Goal: Task Accomplishment & Management: Complete application form

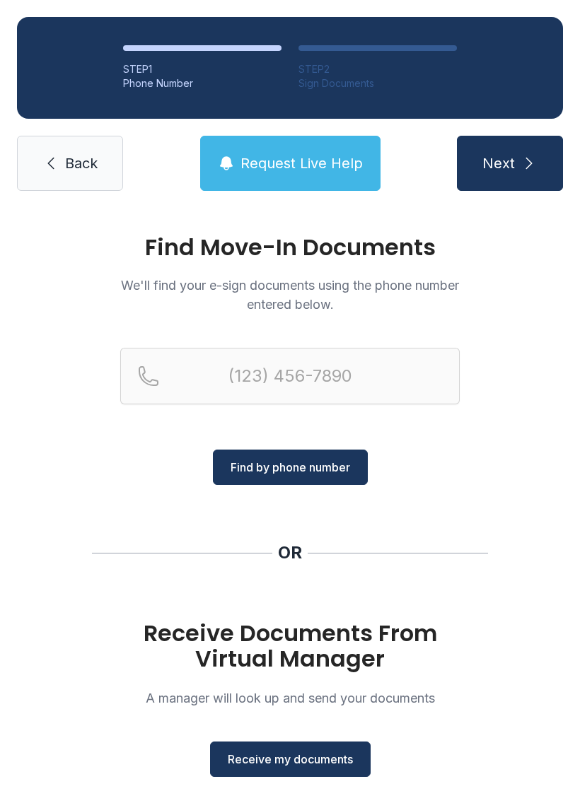
click at [71, 143] on link "Back" at bounding box center [70, 163] width 106 height 55
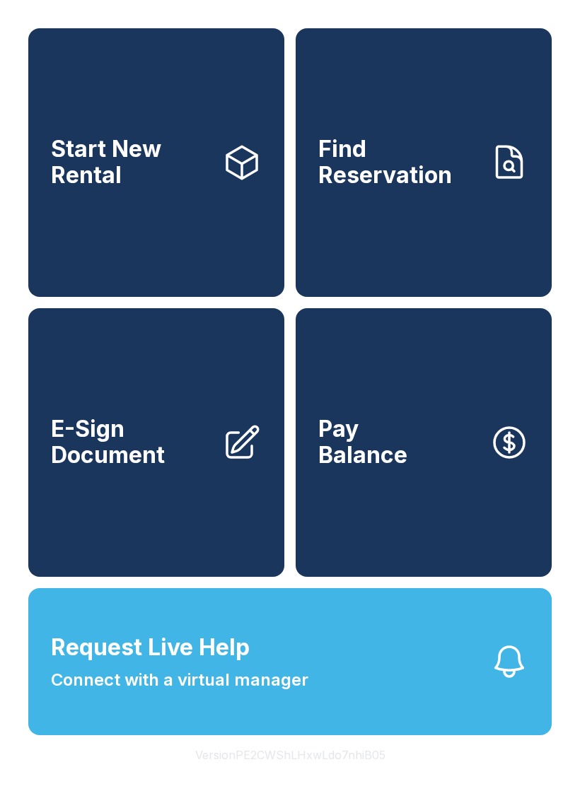
click at [168, 468] on span "E-Sign Document" at bounding box center [131, 442] width 160 height 52
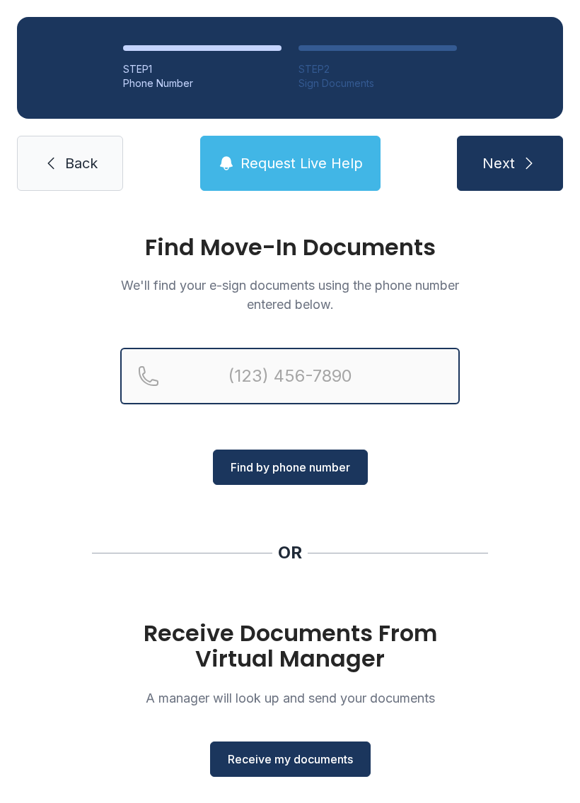
click at [322, 367] on input "Reservation phone number" at bounding box center [289, 376] width 339 height 57
type input "[PHONE_NUMBER]"
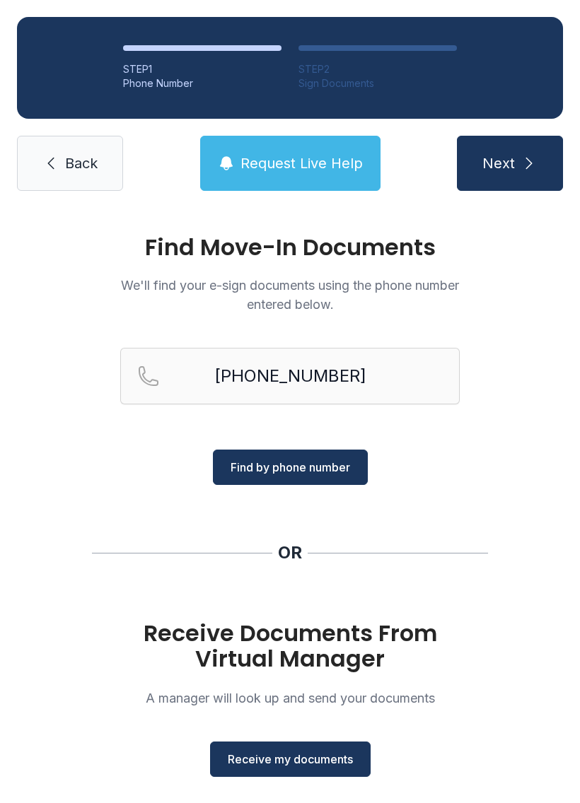
click at [312, 464] on span "Find by phone number" at bounding box center [289, 467] width 119 height 17
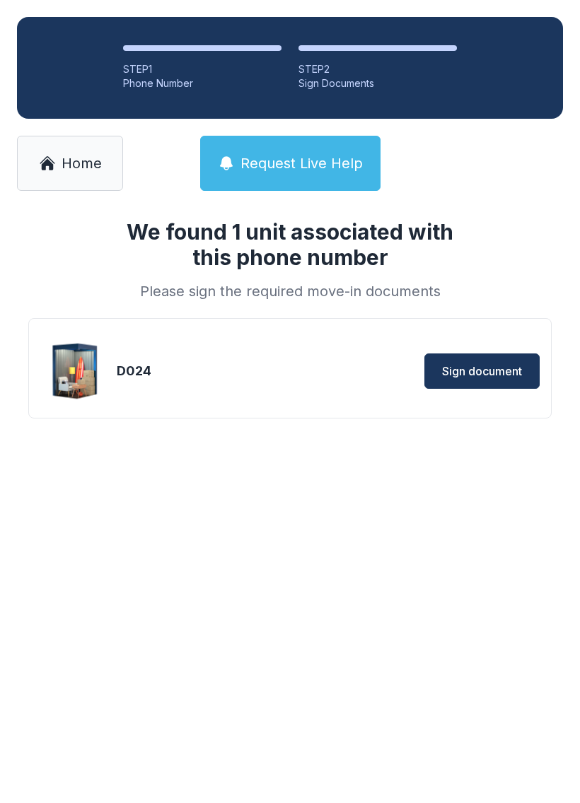
click at [486, 367] on span "Sign document" at bounding box center [482, 371] width 80 height 17
click at [315, 171] on span "Request Live Help" at bounding box center [301, 163] width 122 height 20
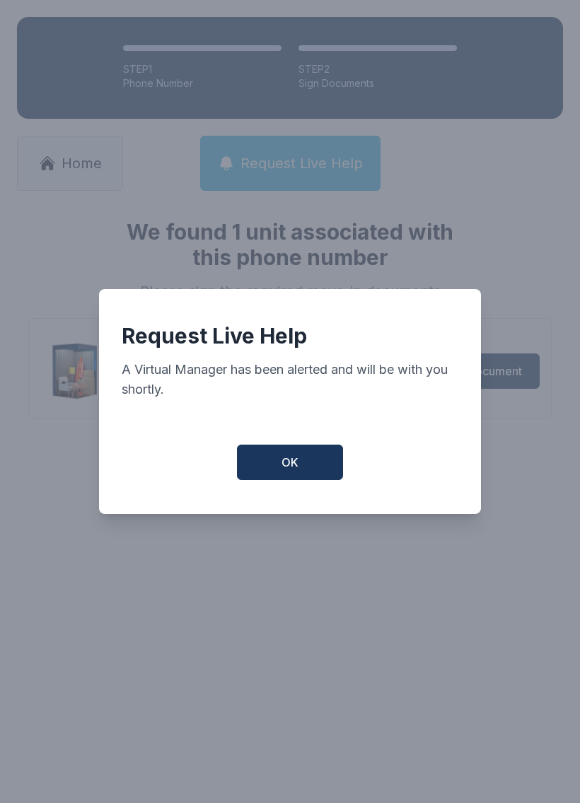
click at [306, 473] on button "OK" at bounding box center [290, 462] width 106 height 35
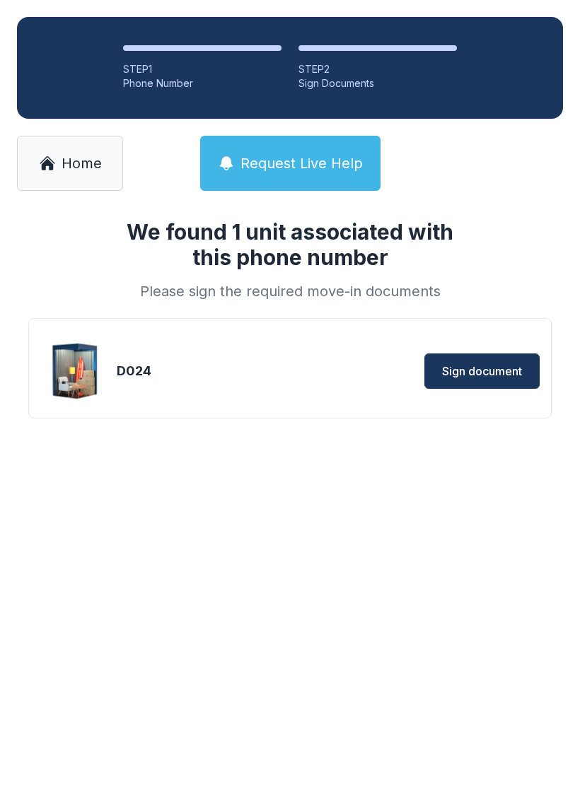
click at [73, 172] on span "Home" at bounding box center [81, 163] width 40 height 20
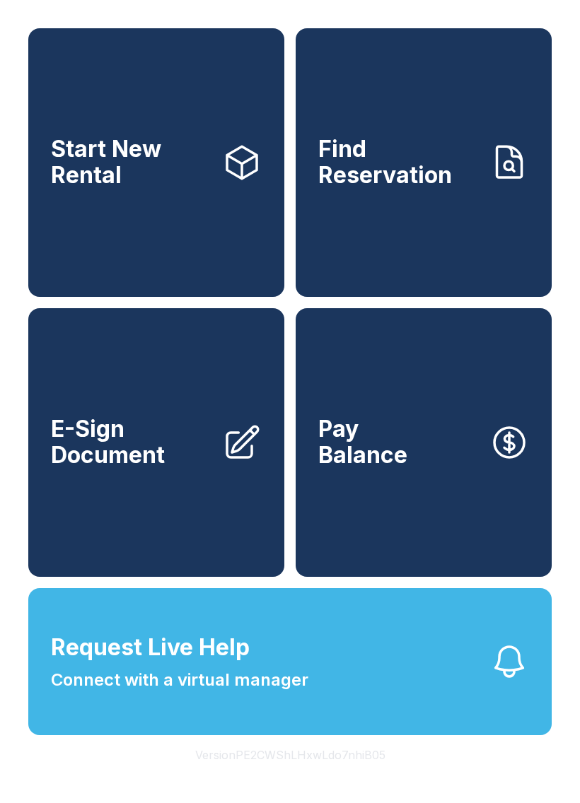
click at [437, 477] on link "Pay Balance" at bounding box center [423, 442] width 256 height 269
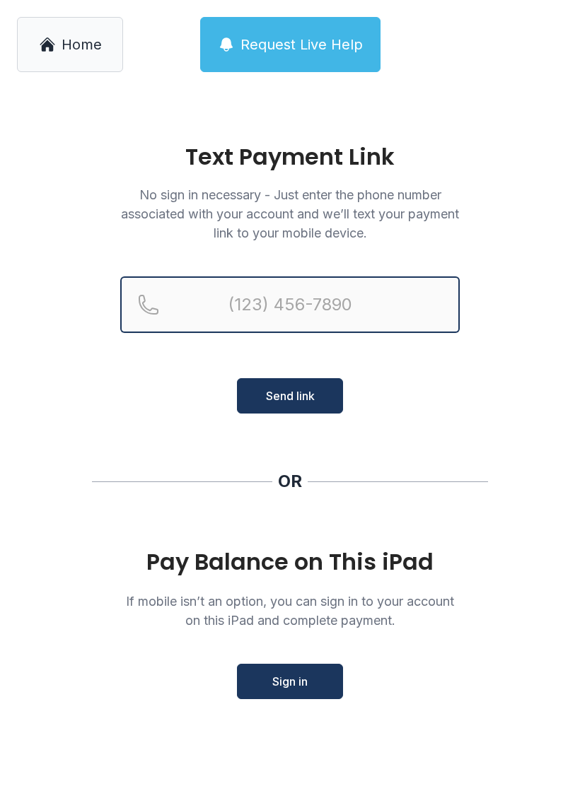
click at [281, 291] on input "Reservation phone number" at bounding box center [289, 304] width 339 height 57
type input "[PHONE_NUMBER]"
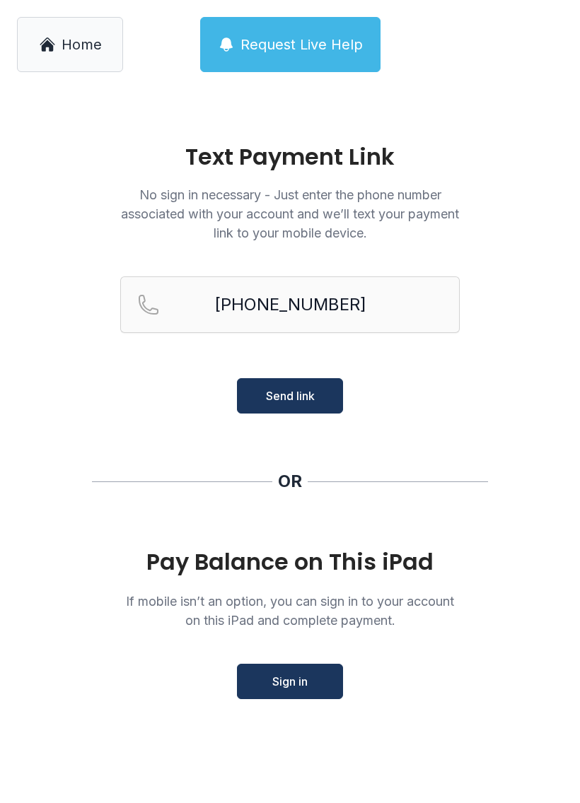
click at [307, 383] on button "Send link" at bounding box center [290, 395] width 106 height 35
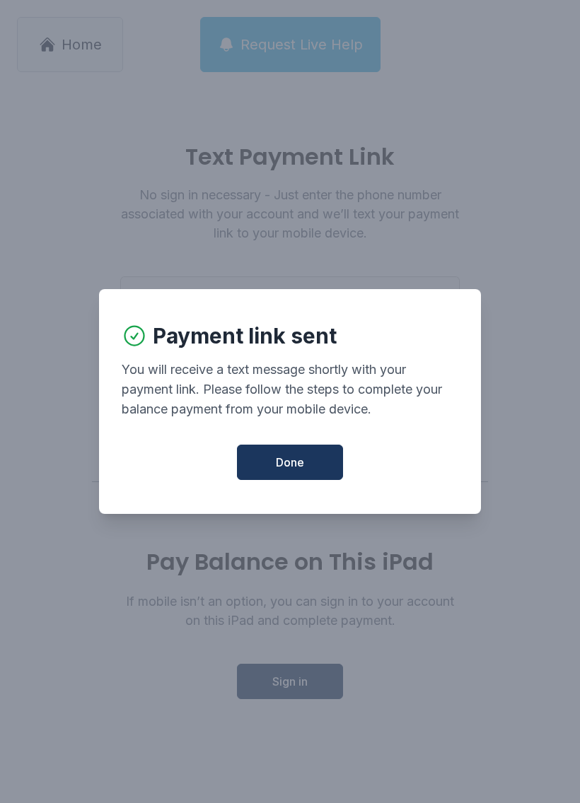
click at [296, 469] on span "Done" at bounding box center [290, 462] width 28 height 17
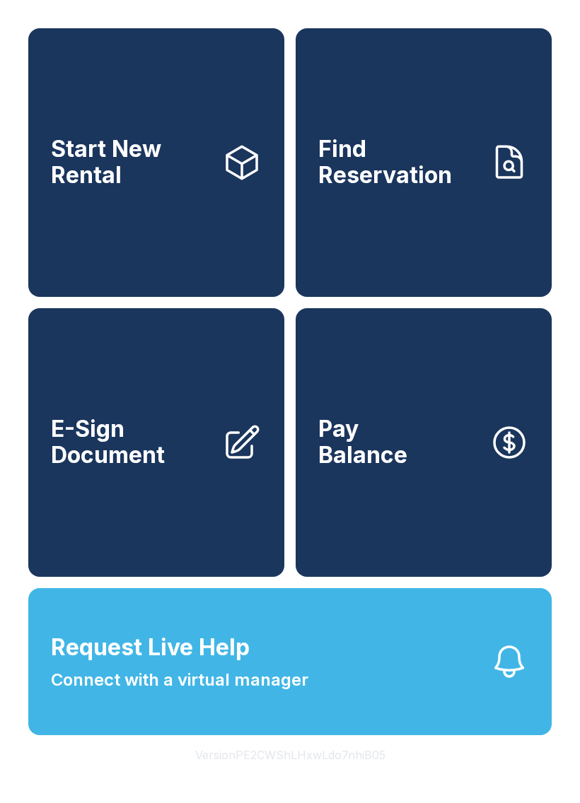
click at [196, 502] on link "E-Sign Document" at bounding box center [156, 442] width 256 height 269
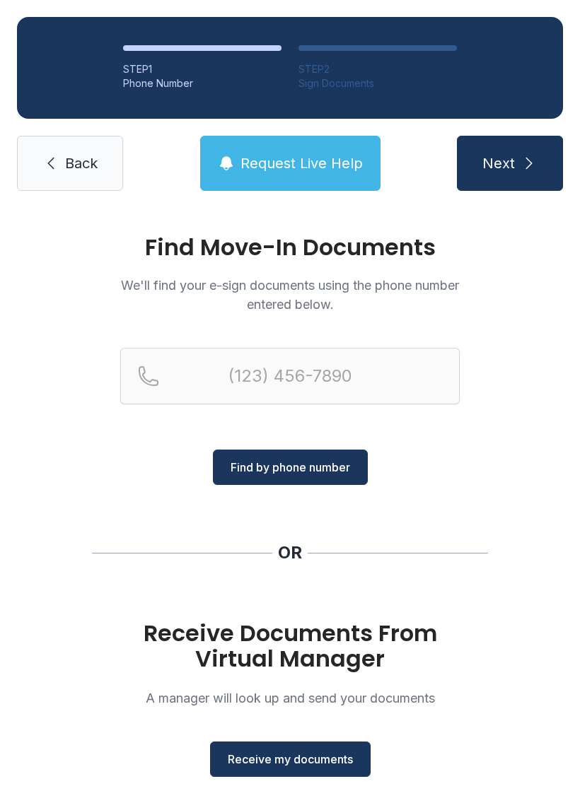
click at [61, 149] on link "Back" at bounding box center [70, 163] width 106 height 55
